Goal: Navigation & Orientation: Find specific page/section

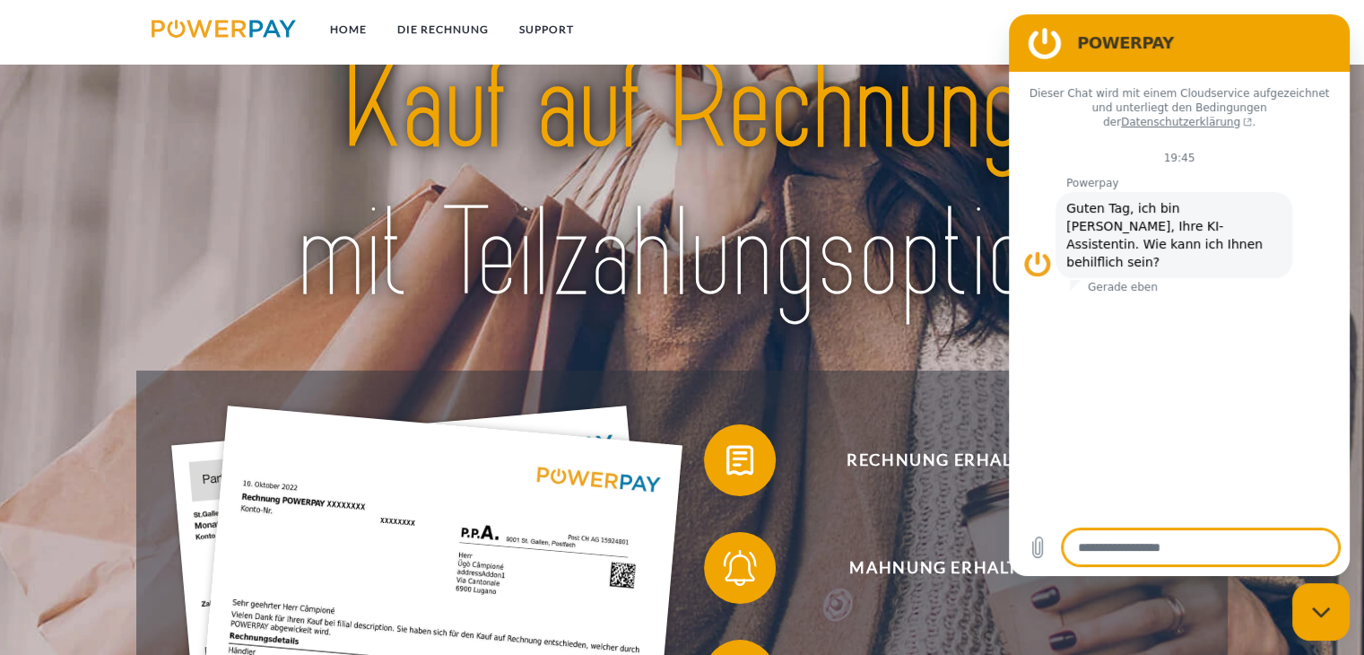
scroll to position [38, 0]
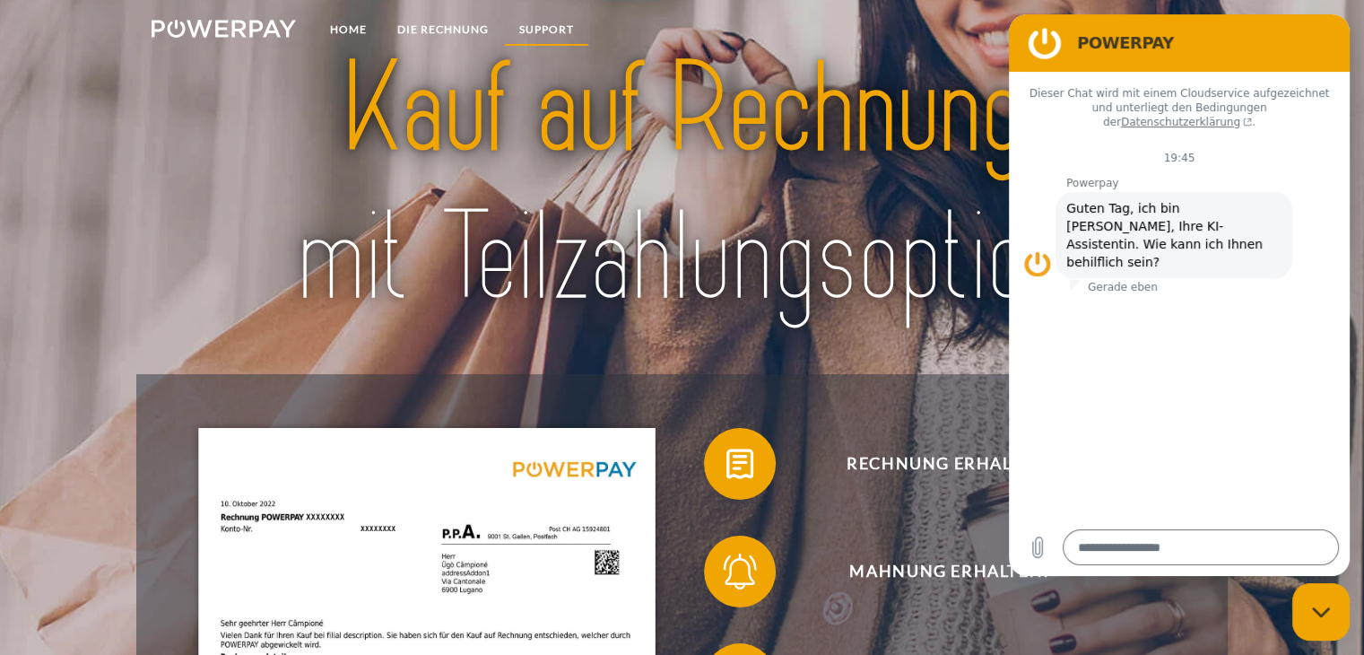
click at [531, 27] on link "SUPPORT" at bounding box center [546, 29] width 85 height 32
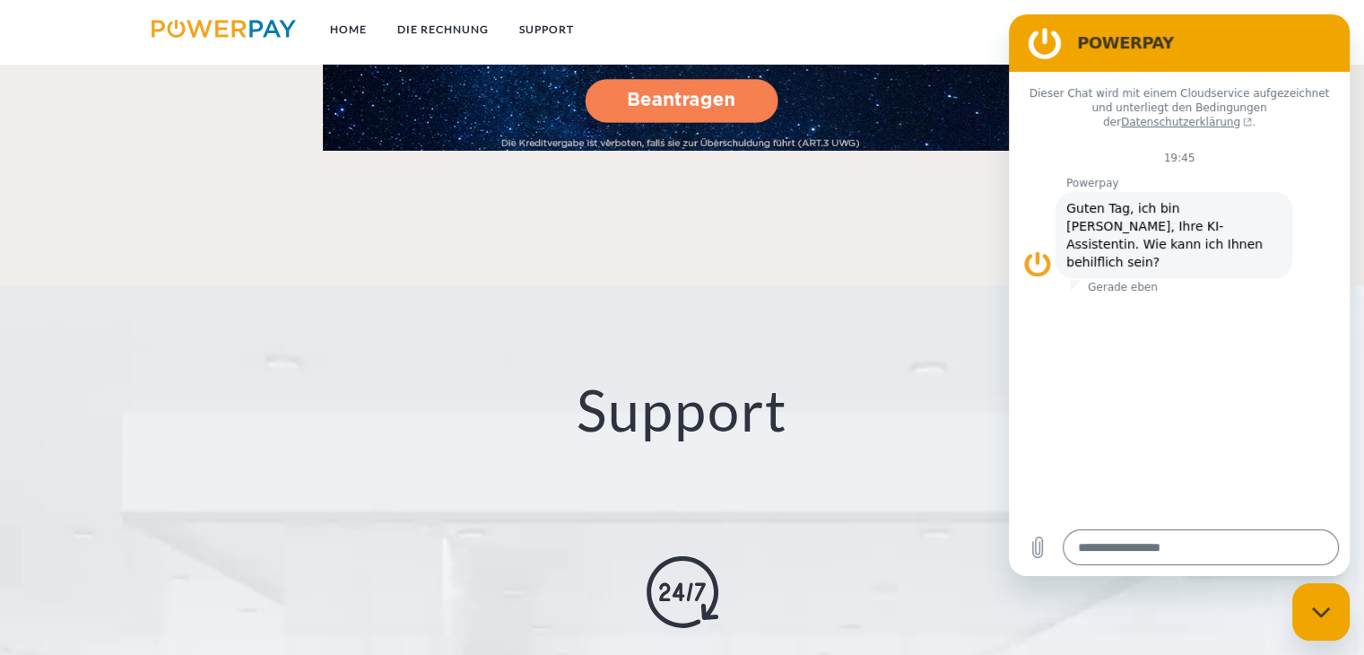
scroll to position [3095, 0]
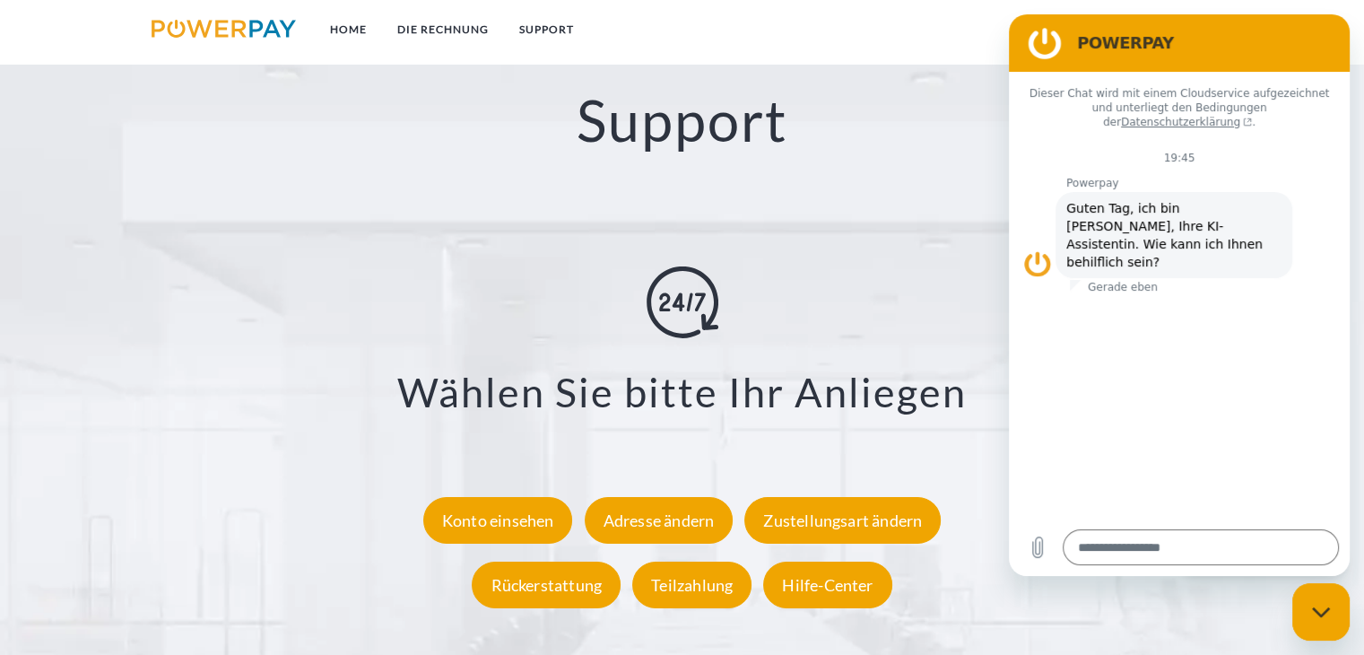
click at [1335, 631] on div "Messaging-Fenster schließen" at bounding box center [1321, 612] width 54 height 54
type textarea "*"
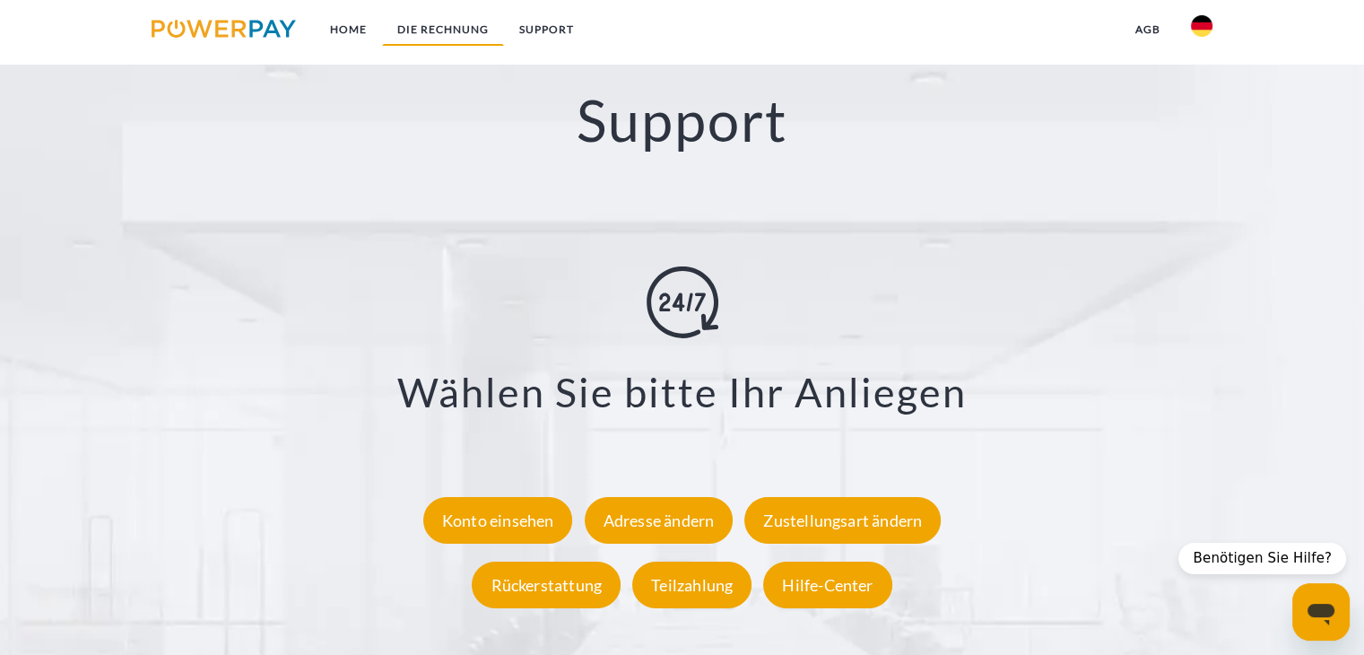
click at [423, 25] on link "DIE RECHNUNG" at bounding box center [443, 29] width 122 height 32
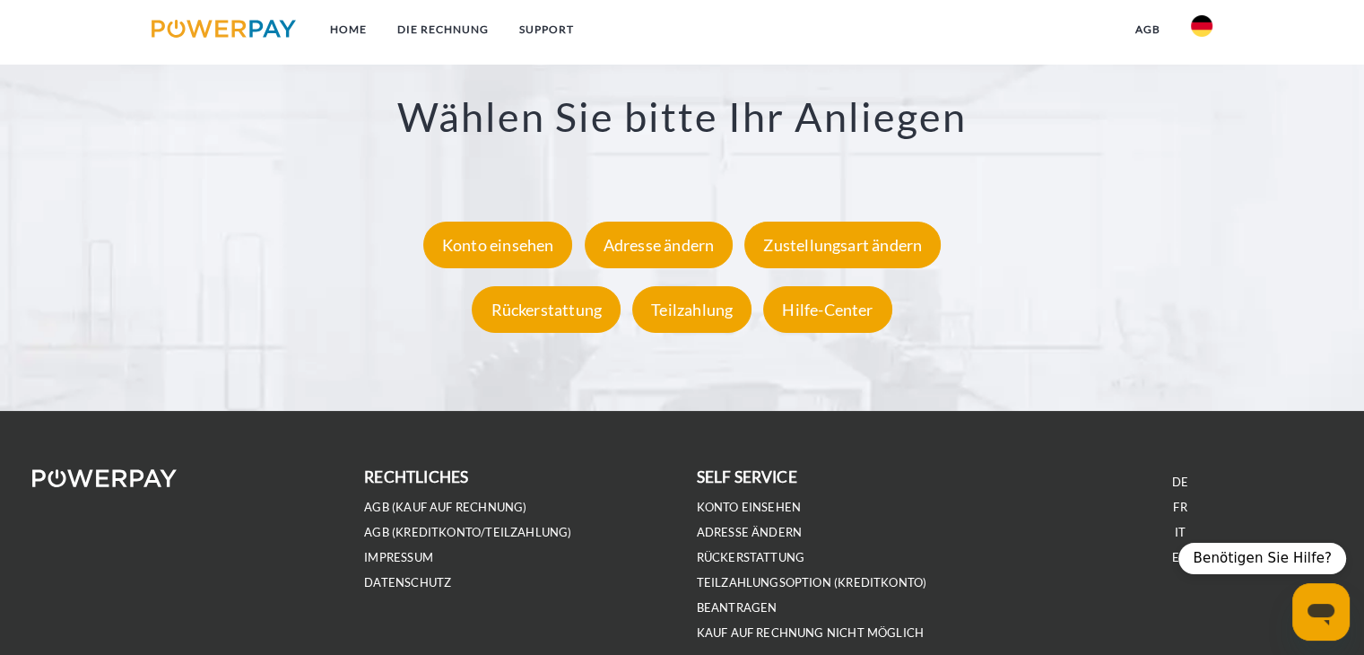
scroll to position [3457, 0]
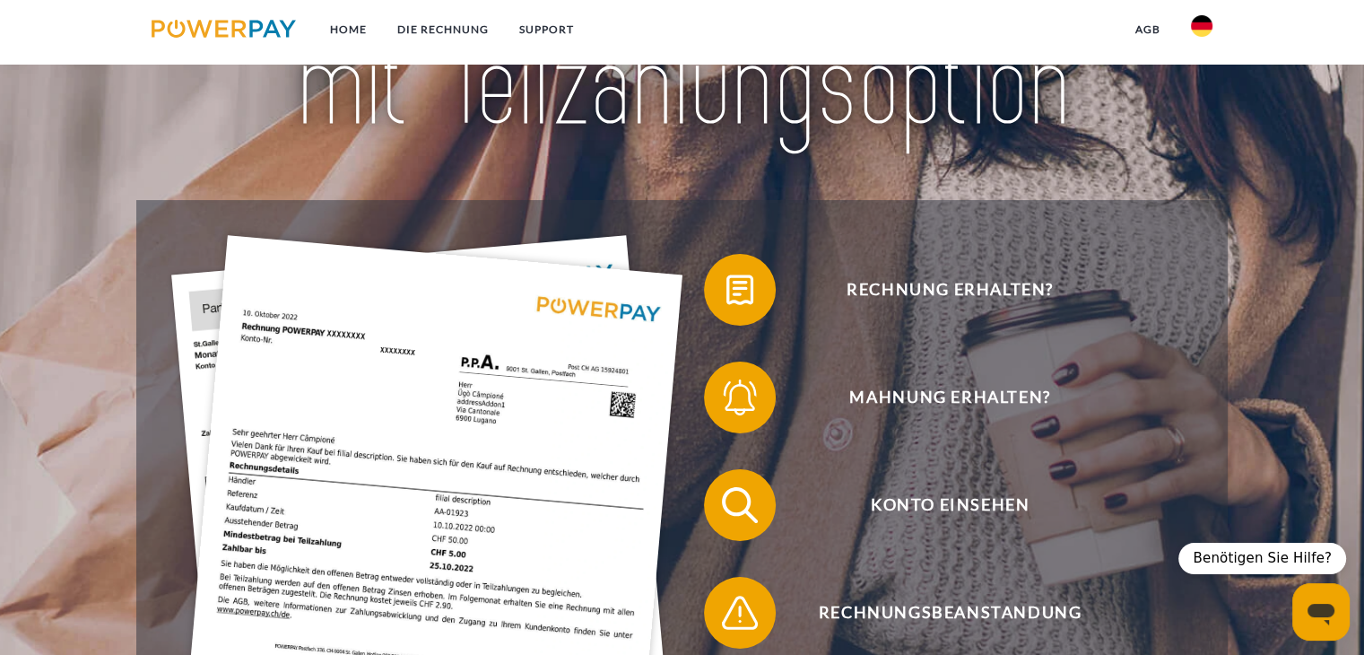
scroll to position [38, 0]
